Goal: Transaction & Acquisition: Purchase product/service

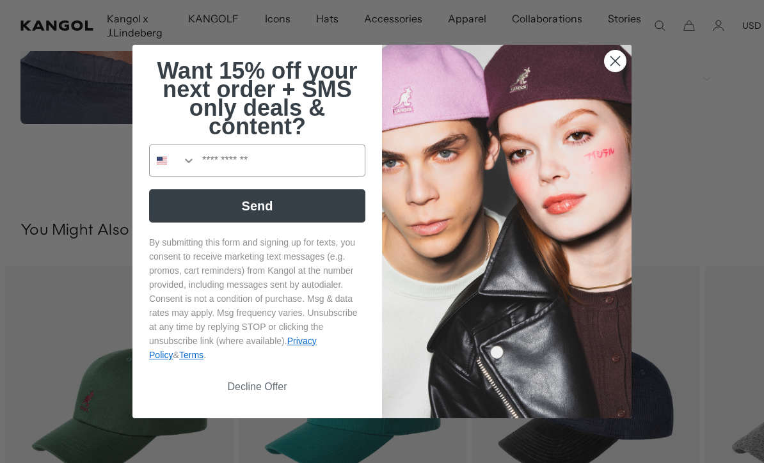
scroll to position [533, 0]
click at [611, 72] on circle "Close dialog" at bounding box center [615, 61] width 21 height 21
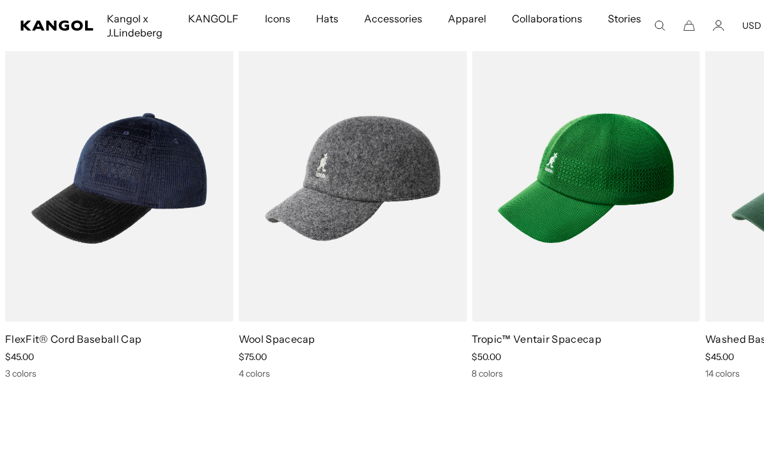
scroll to position [0, 0]
click at [0, 0] on img "5 of 5" at bounding box center [0, 0] width 0 height 0
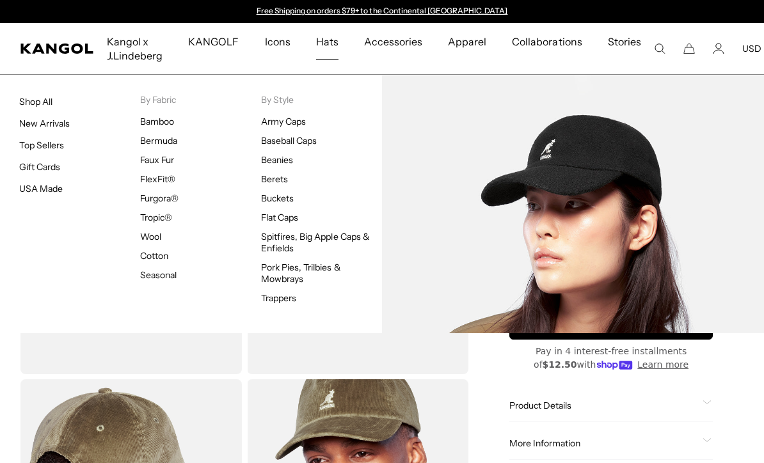
click at [276, 140] on link "Baseball Caps" at bounding box center [289, 141] width 56 height 12
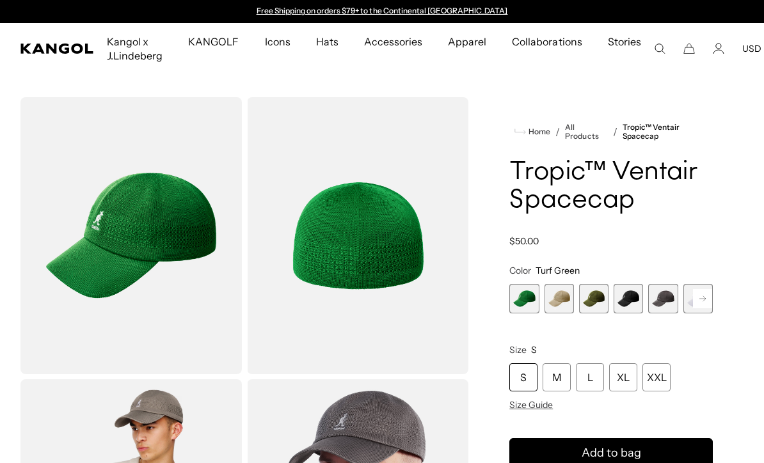
click at [633, 307] on span "4 of 8" at bounding box center [628, 298] width 29 height 29
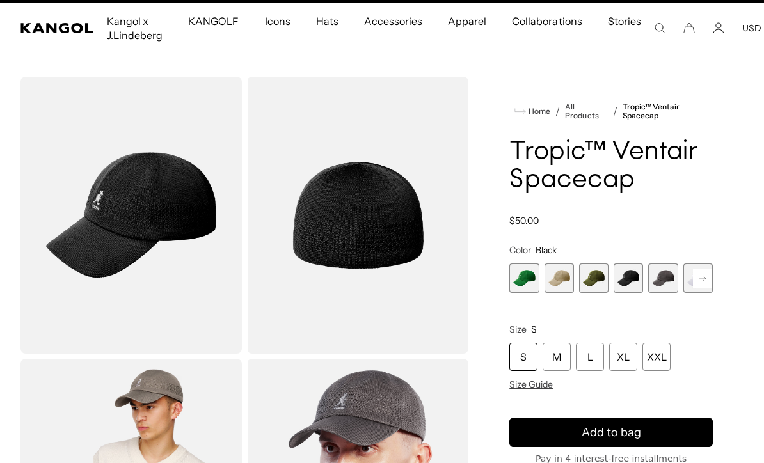
scroll to position [0, 264]
click at [670, 280] on span "5 of 8" at bounding box center [662, 278] width 29 height 29
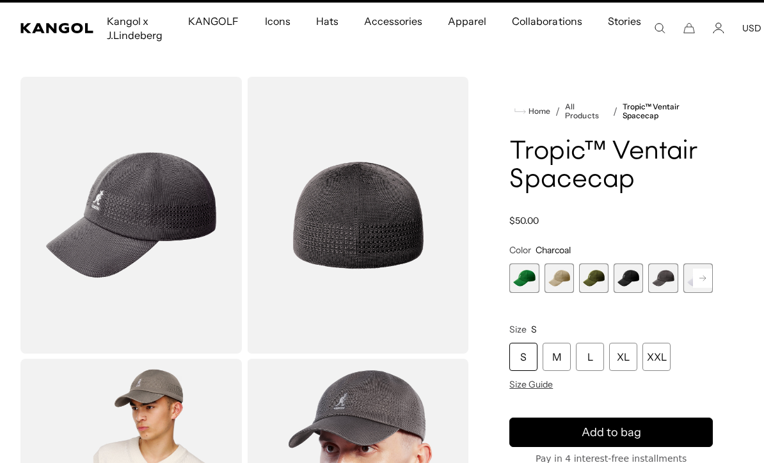
click at [704, 275] on rect at bounding box center [702, 278] width 19 height 19
click at [700, 276] on rect at bounding box center [702, 278] width 19 height 19
click at [696, 278] on span "8 of 8" at bounding box center [698, 278] width 29 height 29
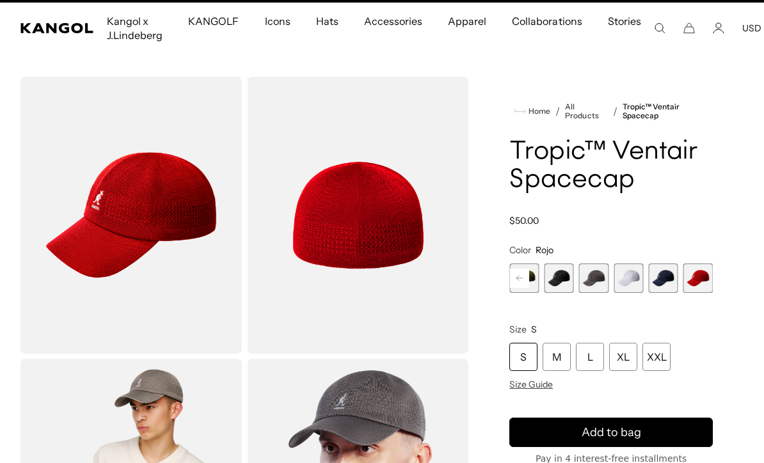
click at [662, 282] on span "7 of 8" at bounding box center [662, 278] width 29 height 29
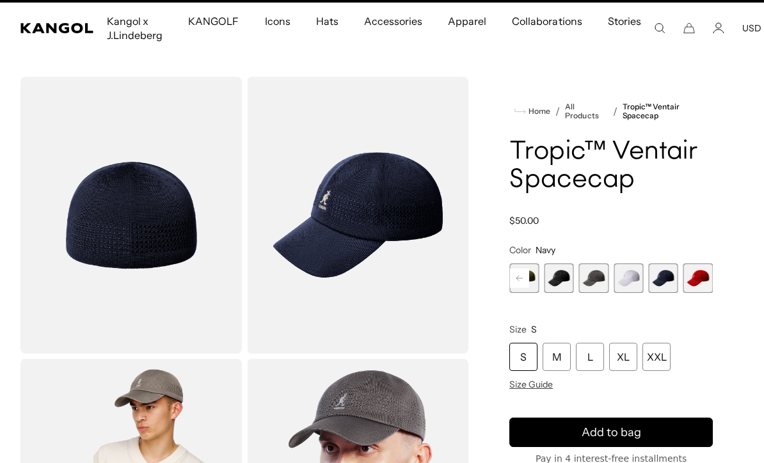
scroll to position [0, 264]
click at [634, 281] on span "6 of 8" at bounding box center [628, 278] width 29 height 29
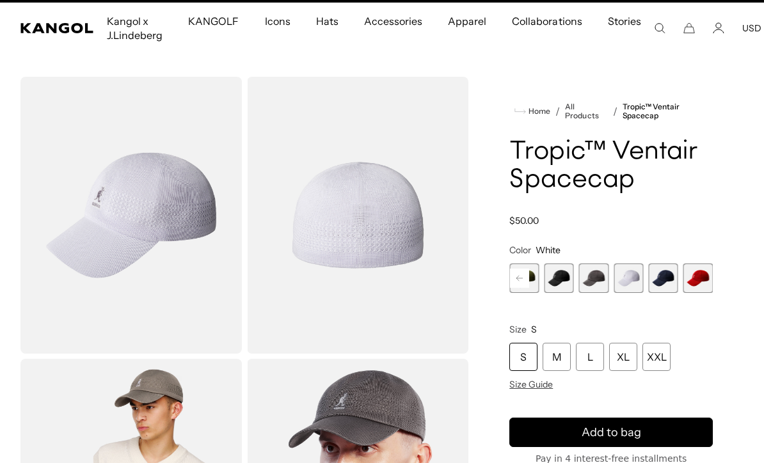
click at [595, 289] on span "5 of 8" at bounding box center [593, 278] width 29 height 29
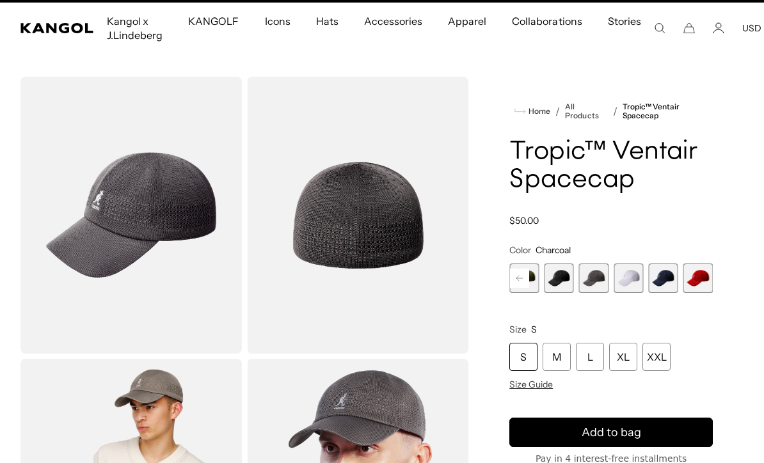
scroll to position [0, 264]
click at [558, 287] on span "4 of 8" at bounding box center [559, 278] width 29 height 29
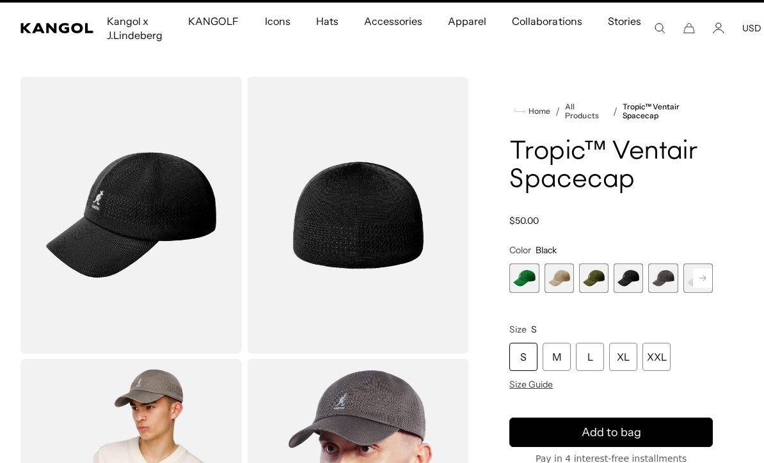
click at [564, 280] on span "2 of 8" at bounding box center [559, 278] width 29 height 29
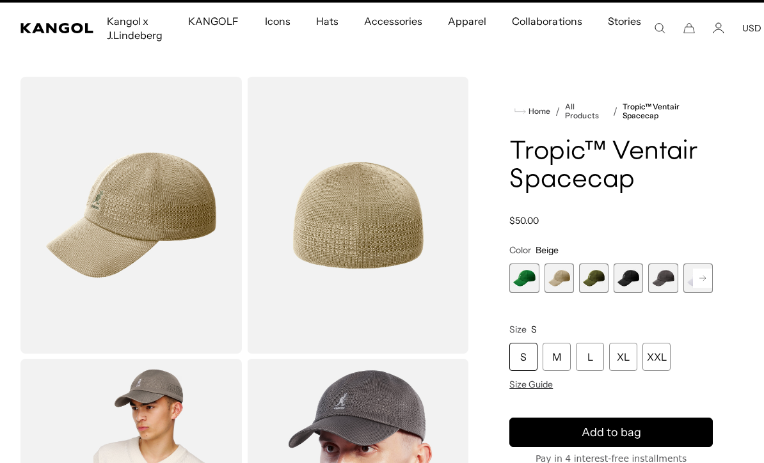
click at [520, 282] on span "1 of 8" at bounding box center [524, 278] width 29 height 29
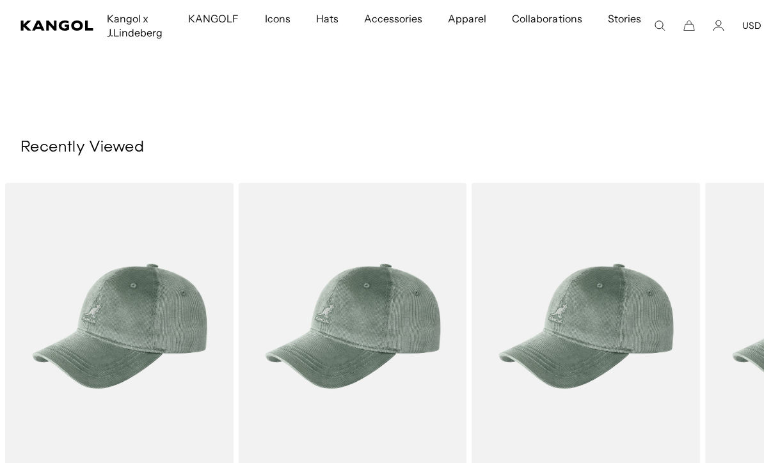
scroll to position [1084, 0]
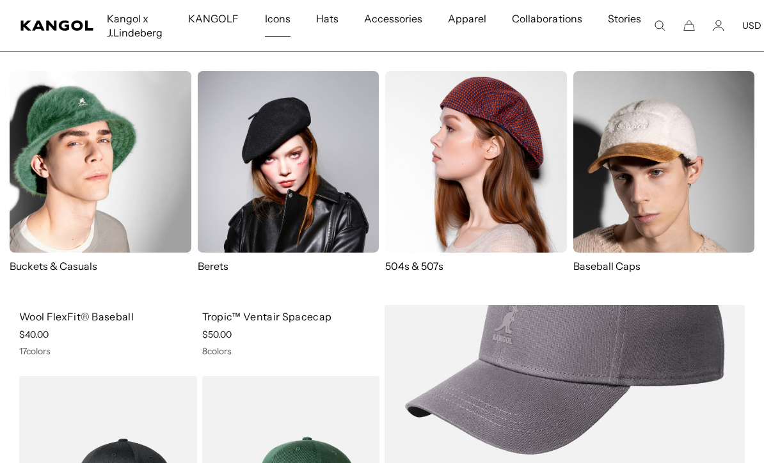
scroll to position [77, 0]
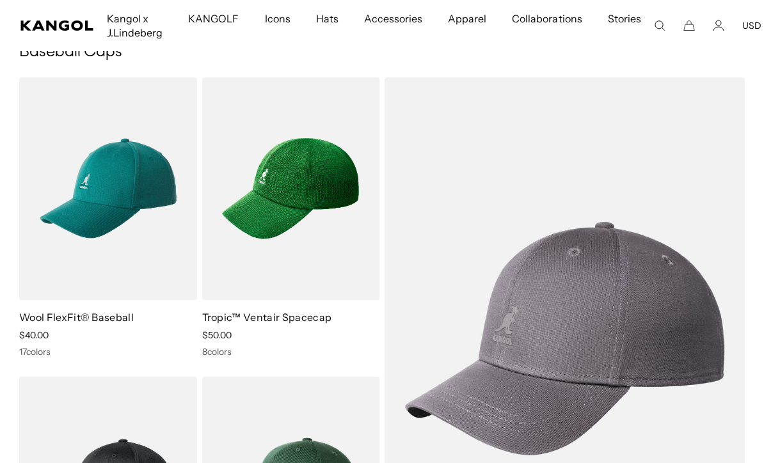
click at [274, 324] on link "Tropic™ Ventair Spacecap" at bounding box center [267, 317] width 130 height 13
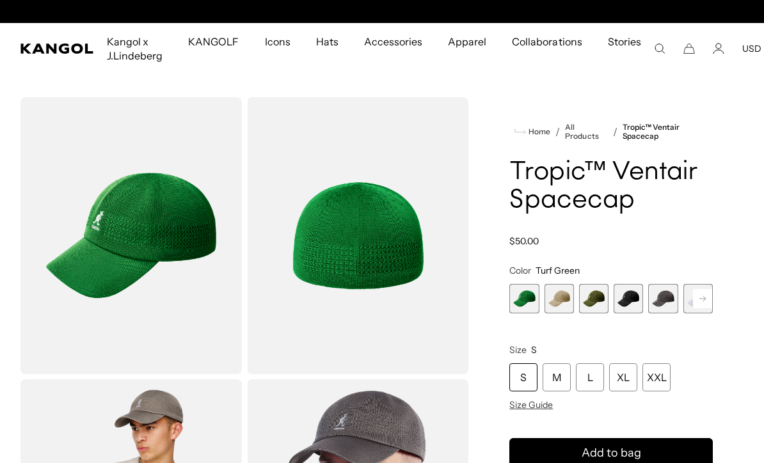
scroll to position [0, 264]
click at [667, 127] on link "Tropic™ Ventair Spacecap" at bounding box center [668, 132] width 90 height 18
click at [569, 140] on link "All Products" at bounding box center [586, 132] width 42 height 18
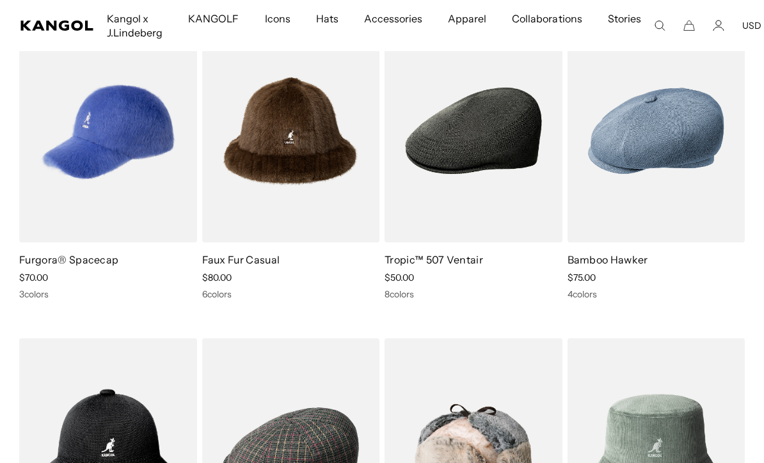
scroll to position [2065, 0]
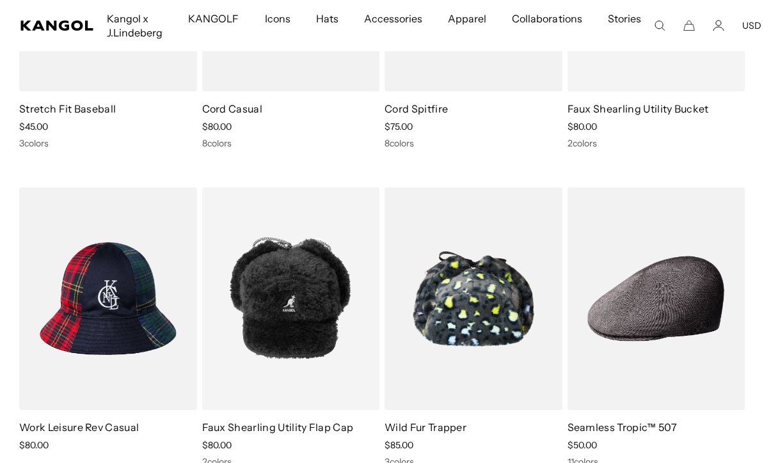
scroll to position [0, 0]
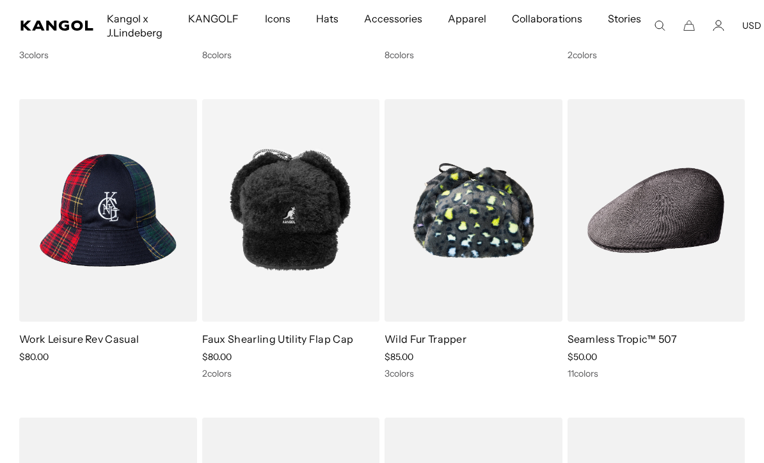
click at [0, 0] on img at bounding box center [0, 0] width 0 height 0
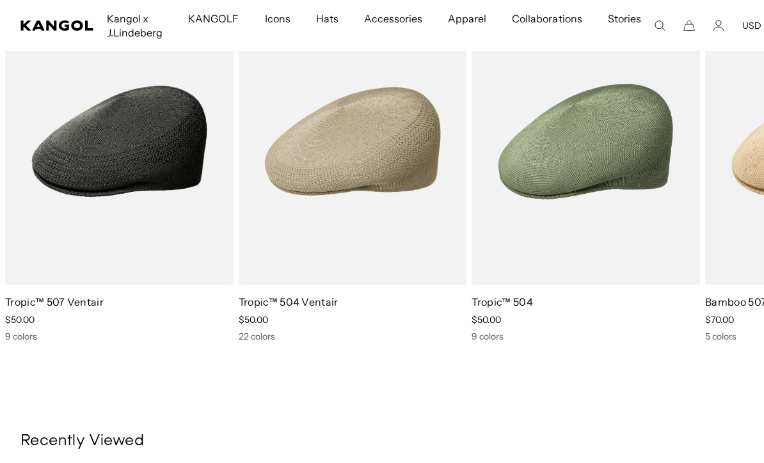
click at [0, 0] on img "2 of 5" at bounding box center [0, 0] width 0 height 0
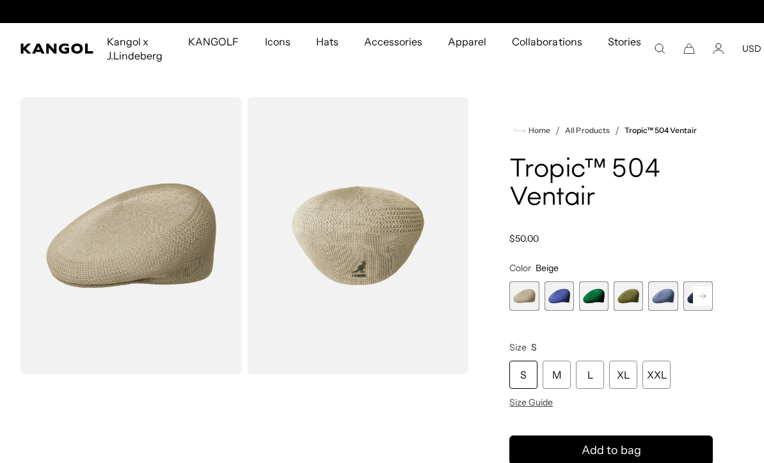
scroll to position [0, 264]
click at [560, 303] on span "2 of 22" at bounding box center [559, 296] width 29 height 29
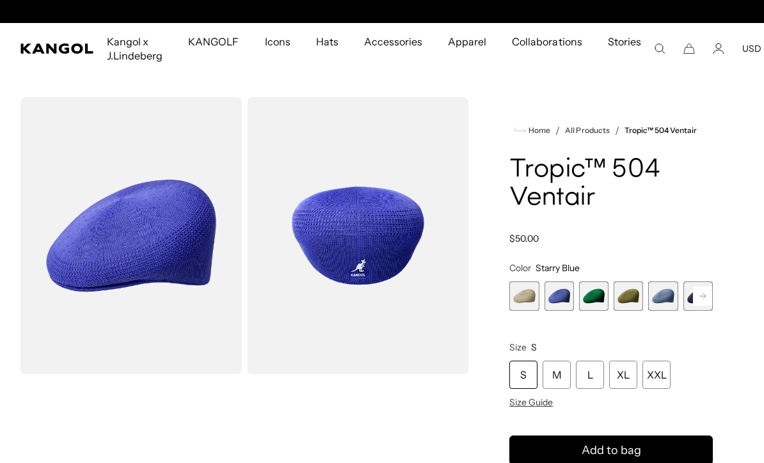
click at [600, 296] on span "3 of 22" at bounding box center [593, 296] width 29 height 29
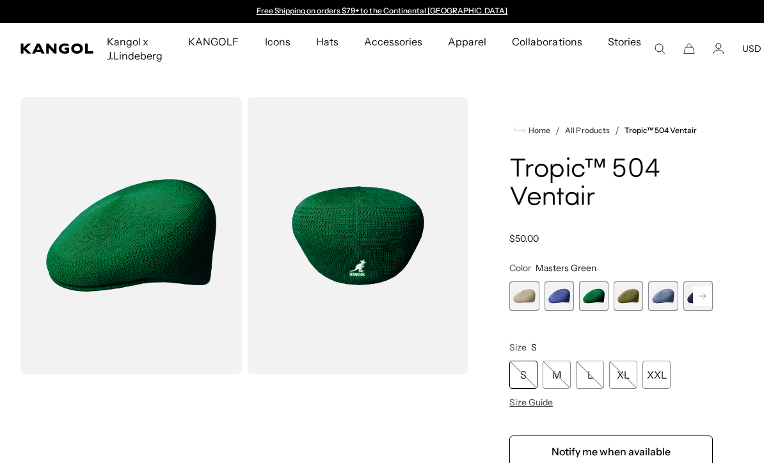
click at [632, 303] on span "4 of 22" at bounding box center [628, 296] width 29 height 29
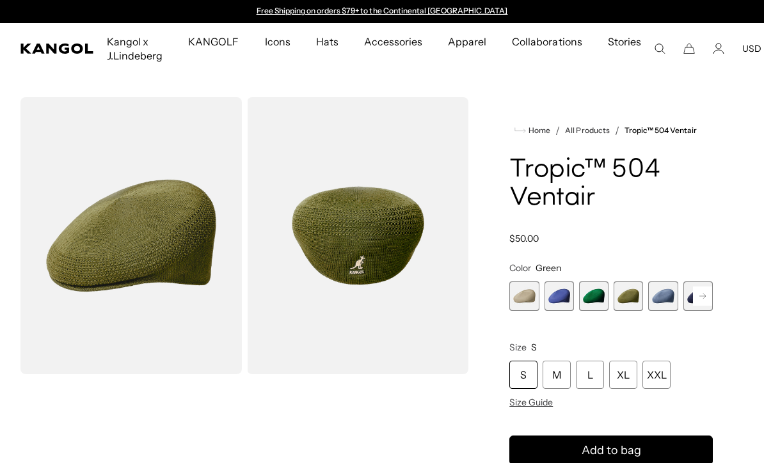
click at [664, 294] on span "5 of 22" at bounding box center [662, 296] width 29 height 29
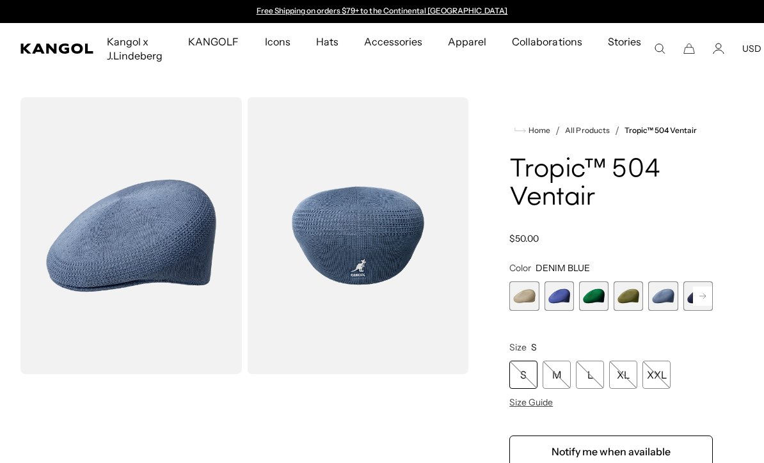
click at [697, 292] on rect at bounding box center [702, 296] width 19 height 19
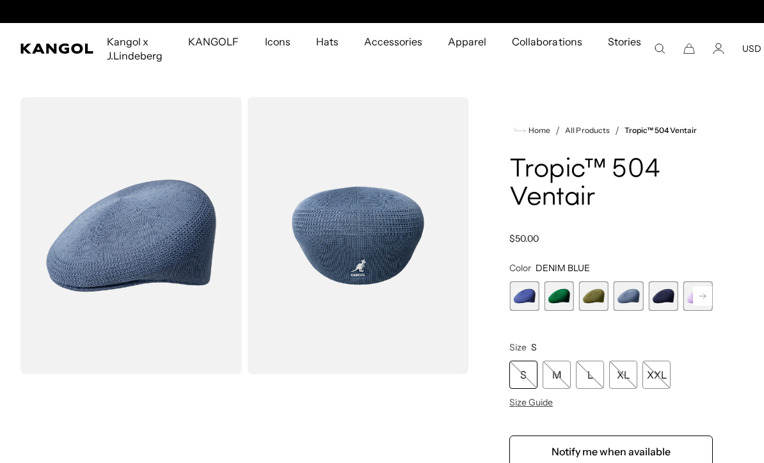
scroll to position [0, 264]
click at [666, 298] on span "6 of 22" at bounding box center [662, 296] width 29 height 29
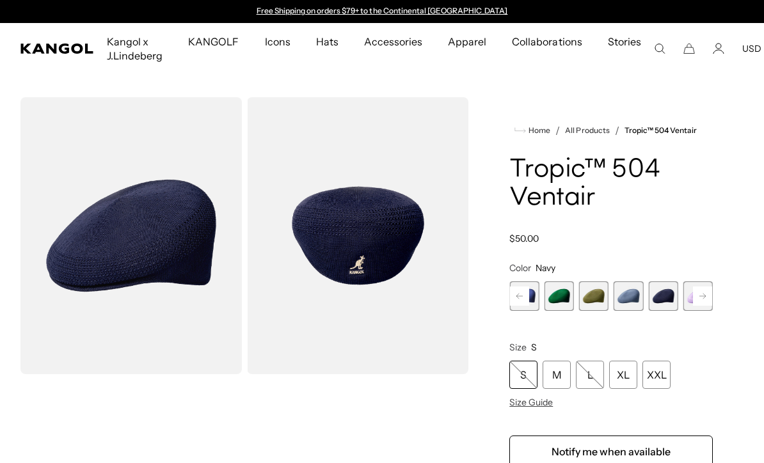
click at [705, 300] on rect at bounding box center [702, 296] width 19 height 19
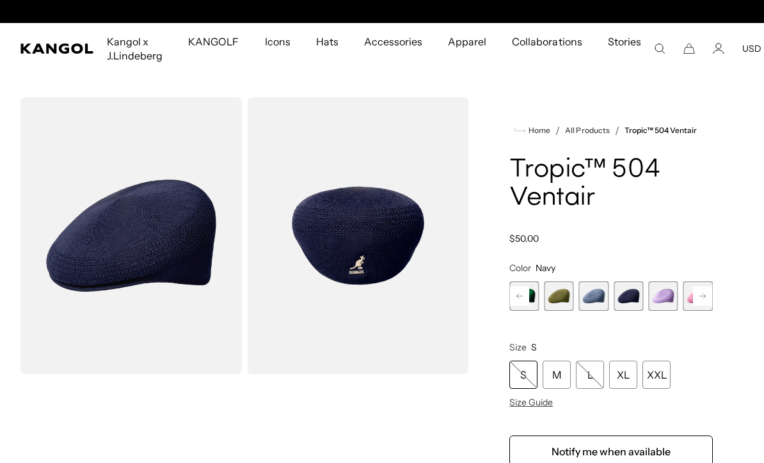
click at [709, 298] on rect at bounding box center [702, 296] width 19 height 19
click at [711, 294] on rect at bounding box center [702, 296] width 19 height 19
click at [707, 298] on rect at bounding box center [702, 296] width 19 height 19
click at [709, 298] on rect at bounding box center [702, 296] width 19 height 19
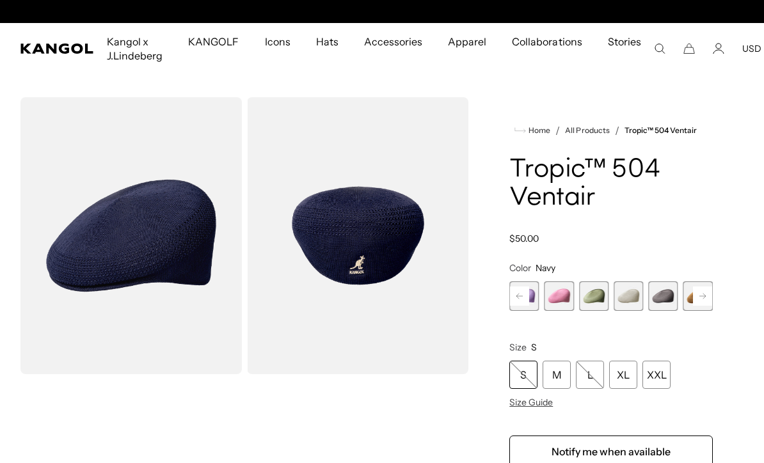
scroll to position [0, 0]
click at [593, 300] on span "9 of 22" at bounding box center [593, 296] width 29 height 29
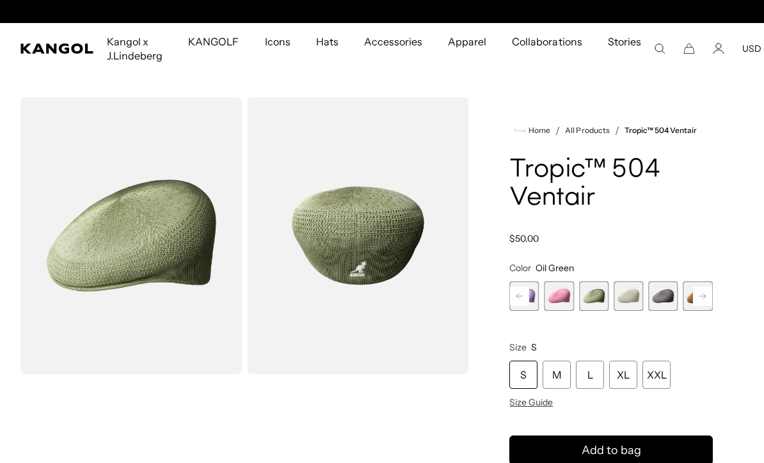
scroll to position [0, 264]
click at [658, 296] on span "11 of 22" at bounding box center [662, 296] width 29 height 29
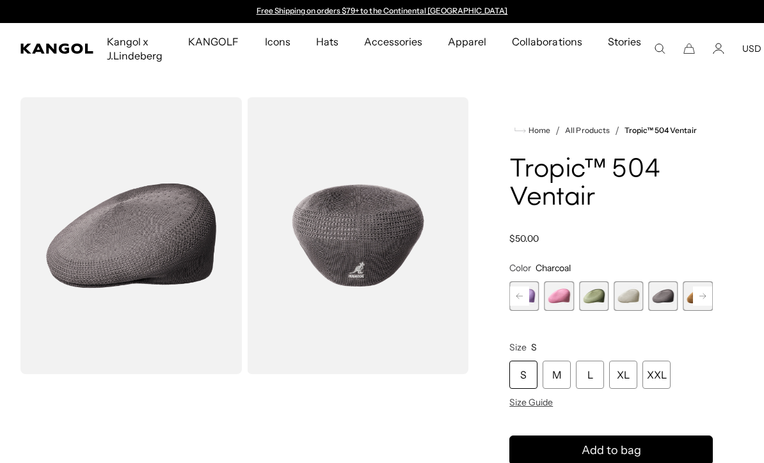
click at [712, 294] on rect at bounding box center [702, 296] width 19 height 19
click at [711, 295] on rect at bounding box center [702, 296] width 19 height 19
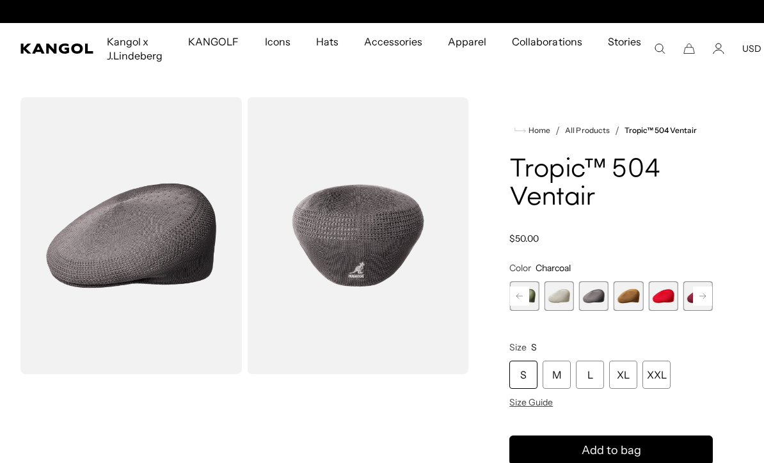
click at [711, 293] on rect at bounding box center [702, 296] width 19 height 19
click at [595, 303] on span "12 of 22" at bounding box center [593, 296] width 29 height 29
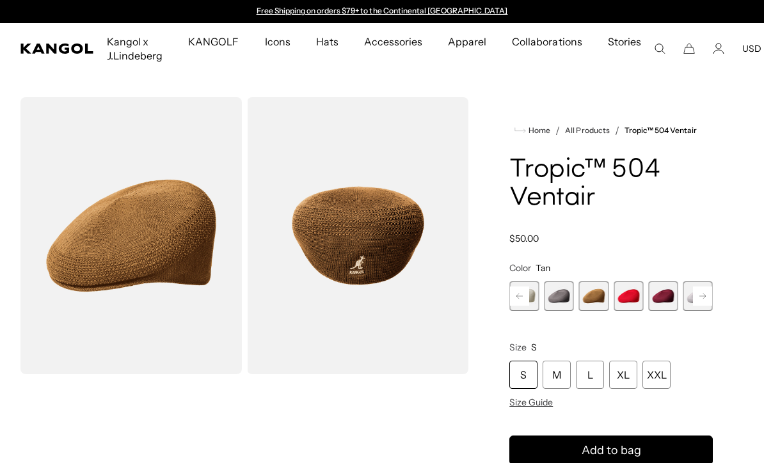
click at [712, 300] on rect at bounding box center [702, 296] width 19 height 19
click at [711, 286] on span "16 of 22" at bounding box center [698, 296] width 29 height 29
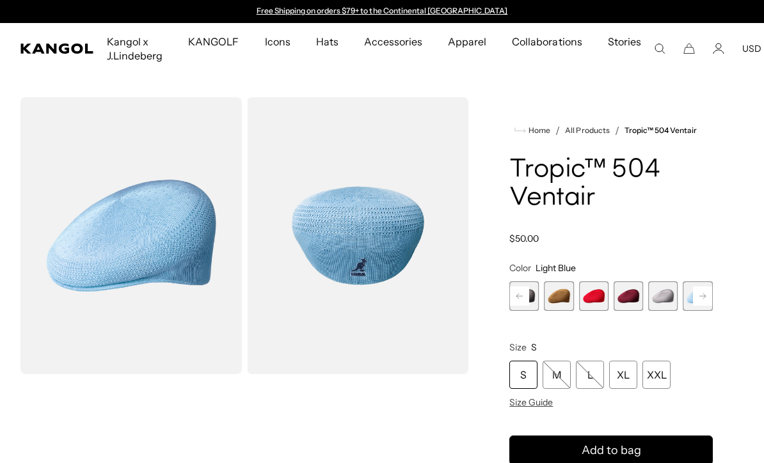
click at [710, 298] on rect at bounding box center [702, 296] width 19 height 19
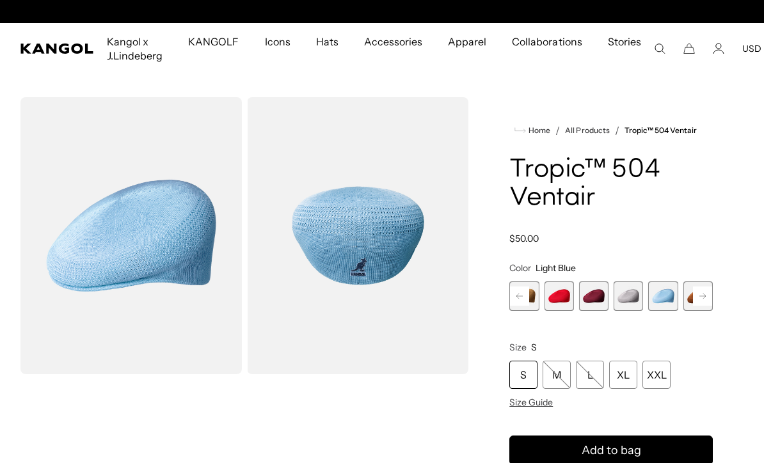
scroll to position [0, 264]
click at [707, 294] on rect at bounding box center [702, 296] width 19 height 19
click at [703, 298] on rect at bounding box center [702, 296] width 19 height 19
click at [707, 296] on rect at bounding box center [702, 296] width 19 height 19
click at [705, 294] on rect at bounding box center [702, 296] width 19 height 19
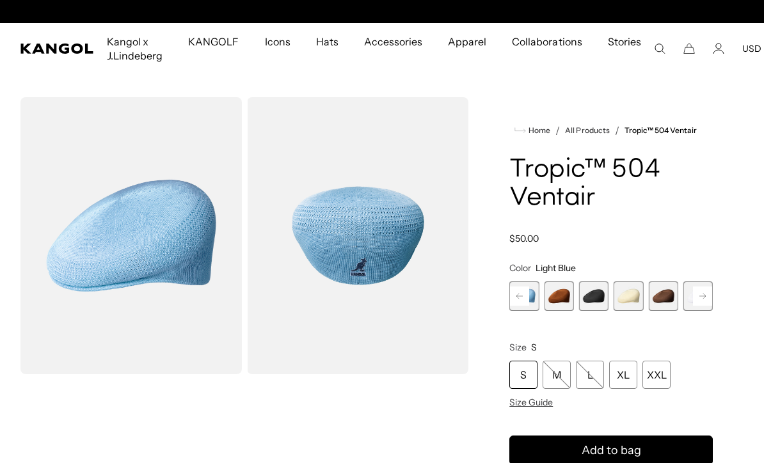
click at [662, 298] on span "20 of 22" at bounding box center [662, 296] width 29 height 29
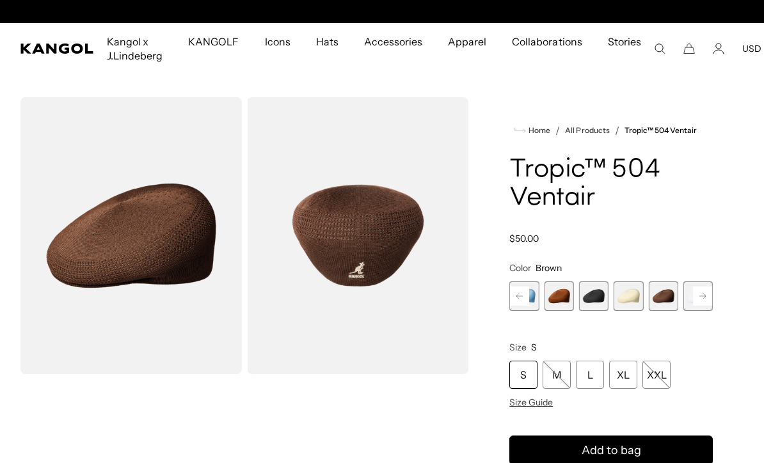
scroll to position [0, 264]
click at [700, 303] on rect at bounding box center [702, 296] width 19 height 19
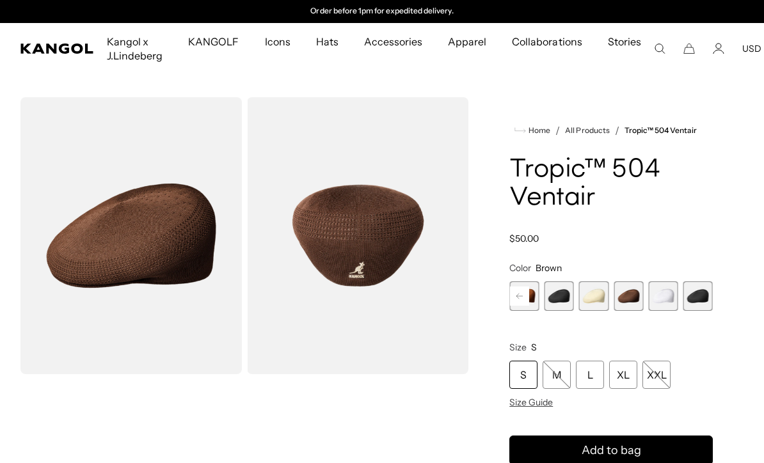
click at [704, 296] on span "22 of 22" at bounding box center [698, 296] width 29 height 29
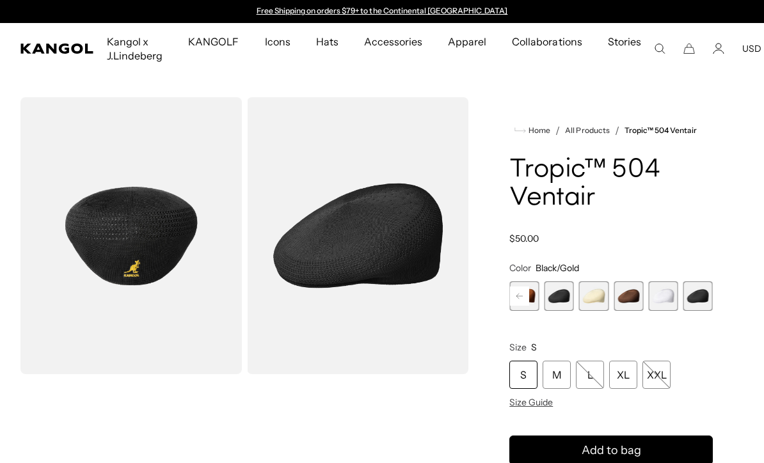
click at [659, 305] on span "21 of 22" at bounding box center [662, 296] width 29 height 29
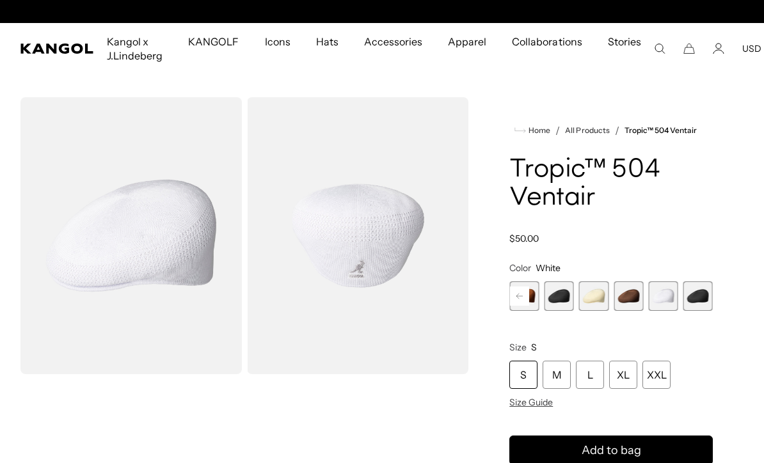
scroll to position [0, 264]
click at [635, 293] on span "20 of 22" at bounding box center [628, 296] width 29 height 29
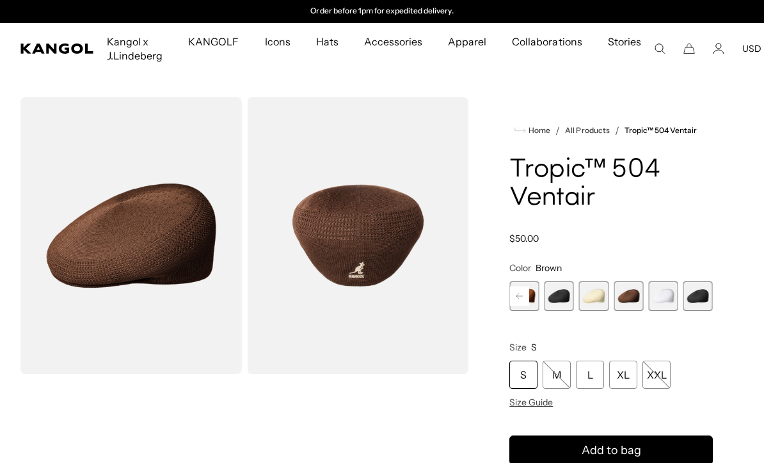
click at [691, 298] on span "22 of 22" at bounding box center [698, 296] width 29 height 29
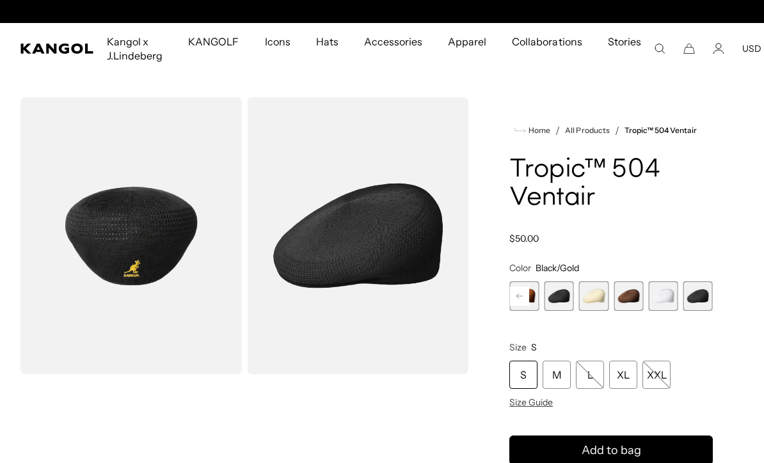
scroll to position [0, 264]
click at [596, 377] on div "L" at bounding box center [590, 375] width 28 height 28
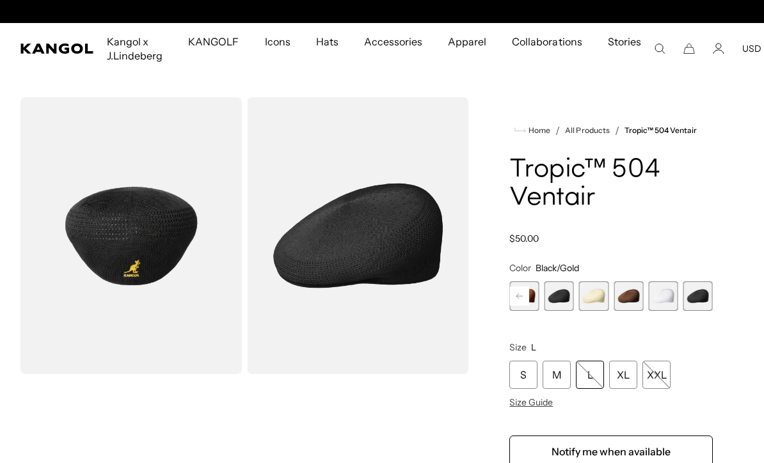
scroll to position [0, 264]
click at [625, 380] on div "XL" at bounding box center [623, 375] width 28 height 28
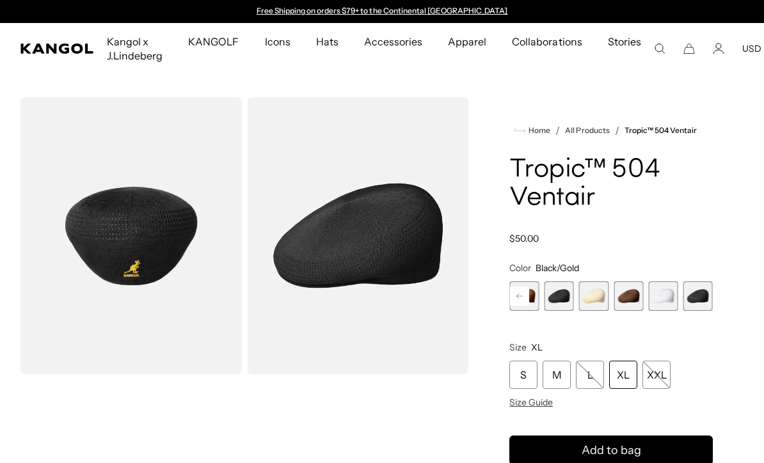
click at [594, 373] on div "L" at bounding box center [590, 375] width 28 height 28
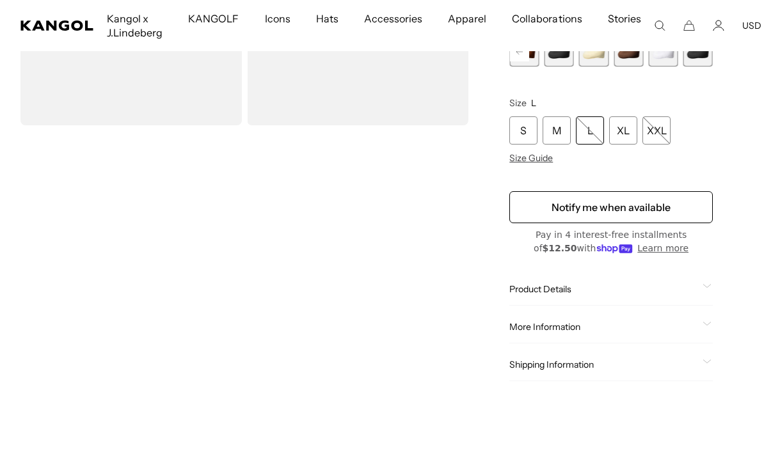
scroll to position [0, 264]
click at [548, 135] on div "M" at bounding box center [557, 131] width 28 height 28
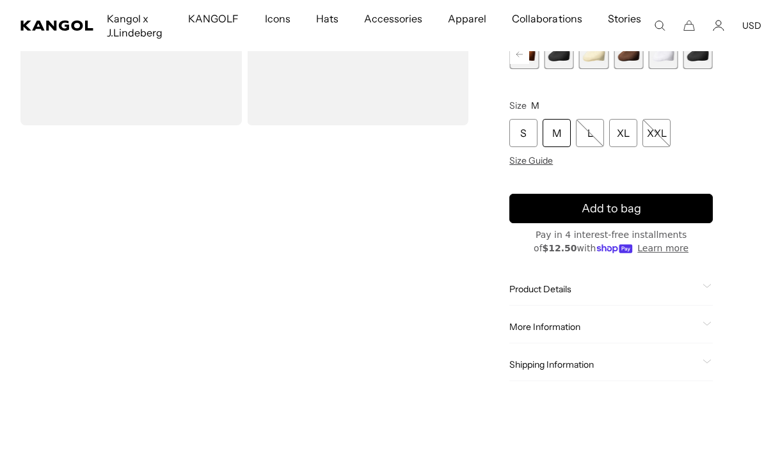
click at [618, 136] on div "XL" at bounding box center [623, 133] width 28 height 28
